Goal: Navigation & Orientation: Go to known website

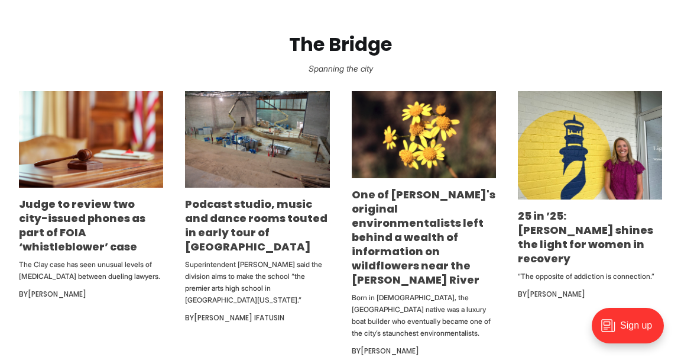
scroll to position [628, 0]
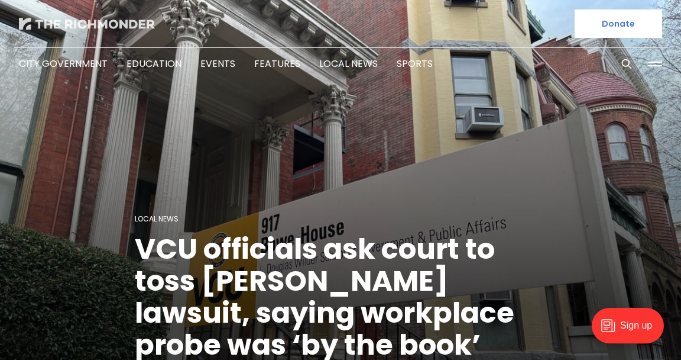
click at [79, 18] on img at bounding box center [87, 24] width 136 height 12
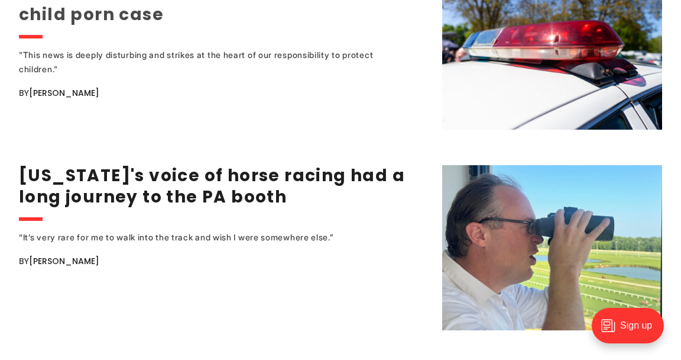
scroll to position [1738, 0]
